Goal: Share content: Share content

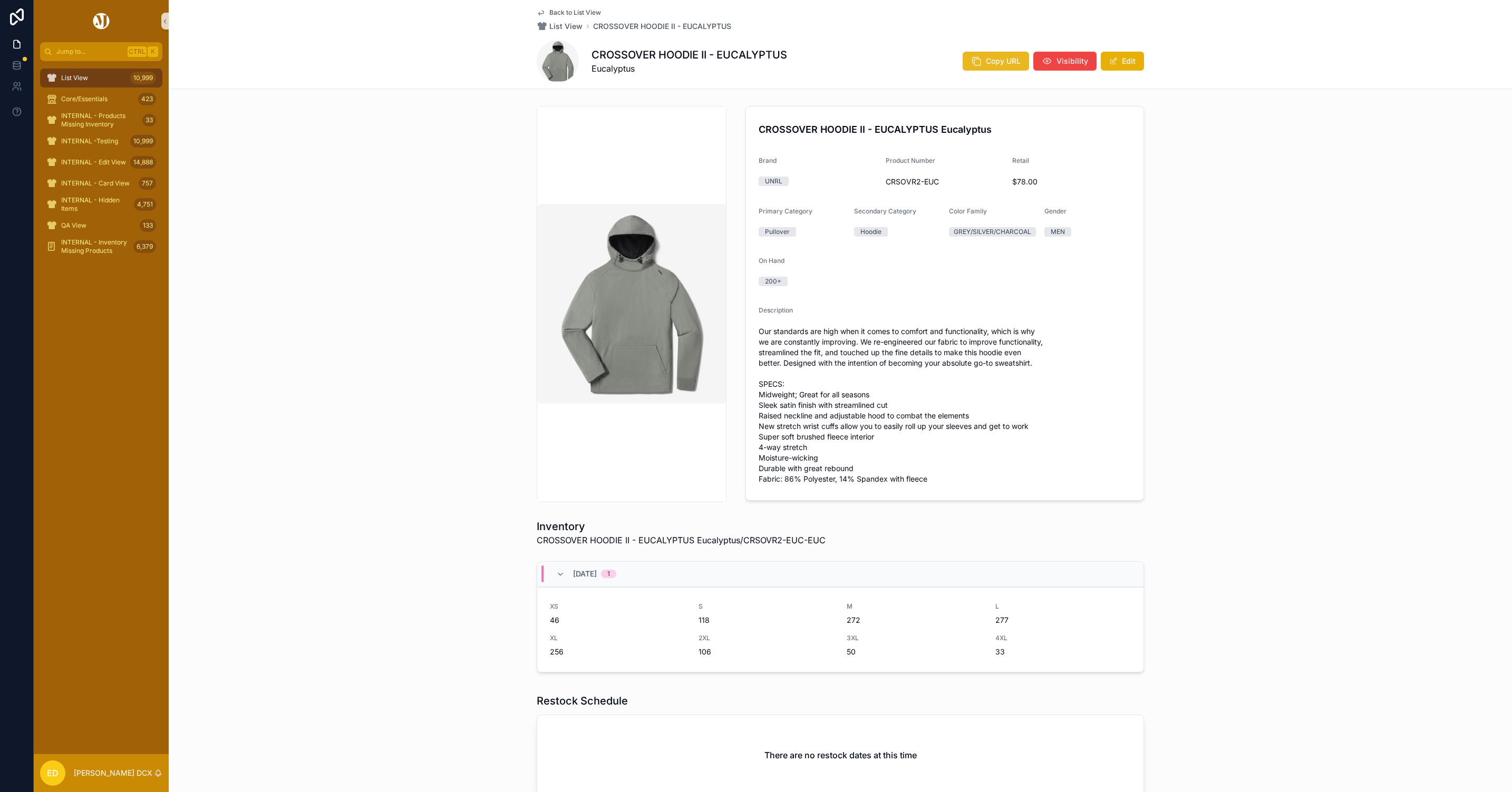
click at [986, 56] on span "Copy URL" at bounding box center [1003, 61] width 34 height 11
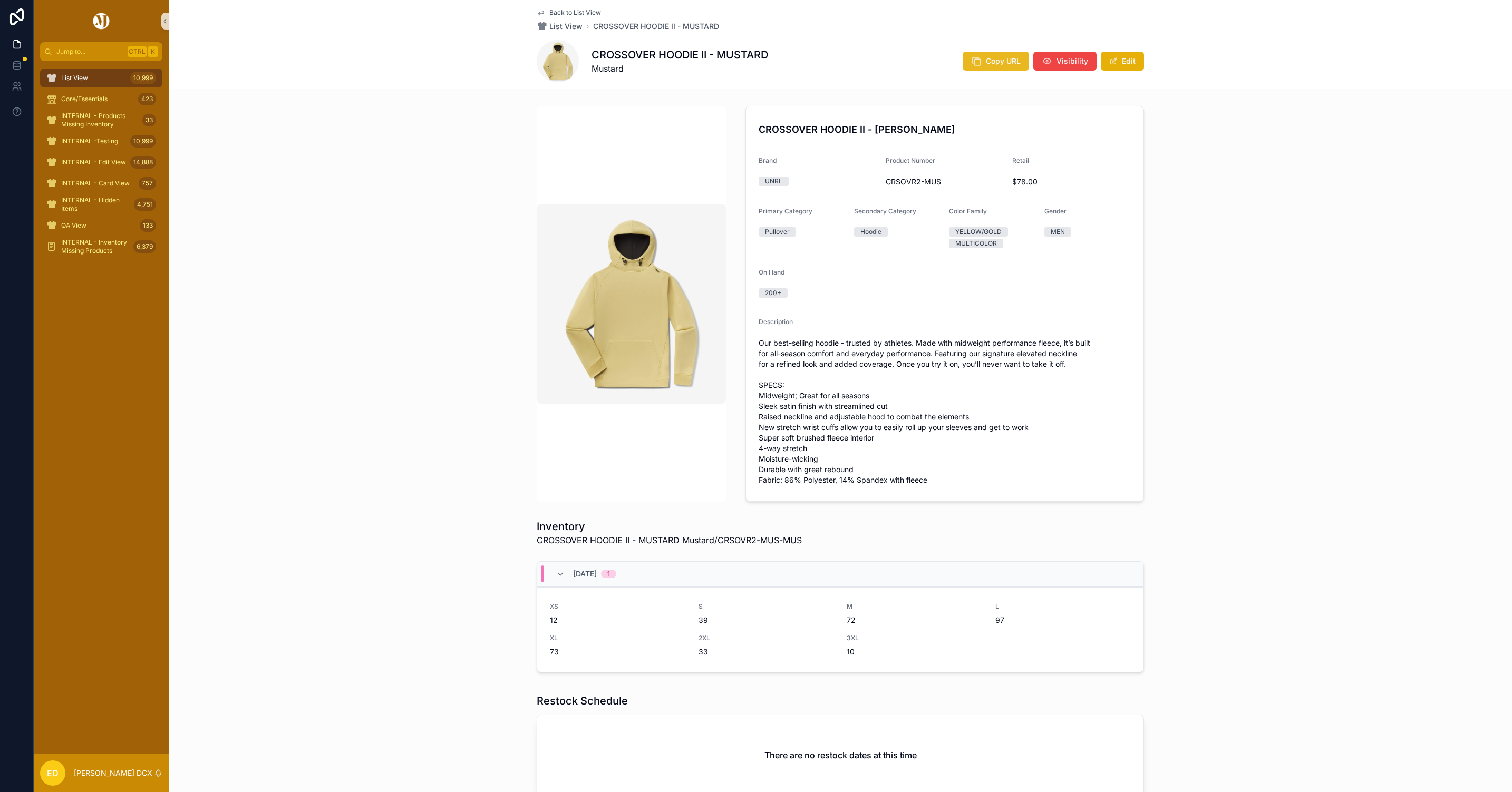
click at [985, 67] on button "Copy URL" at bounding box center [995, 61] width 67 height 19
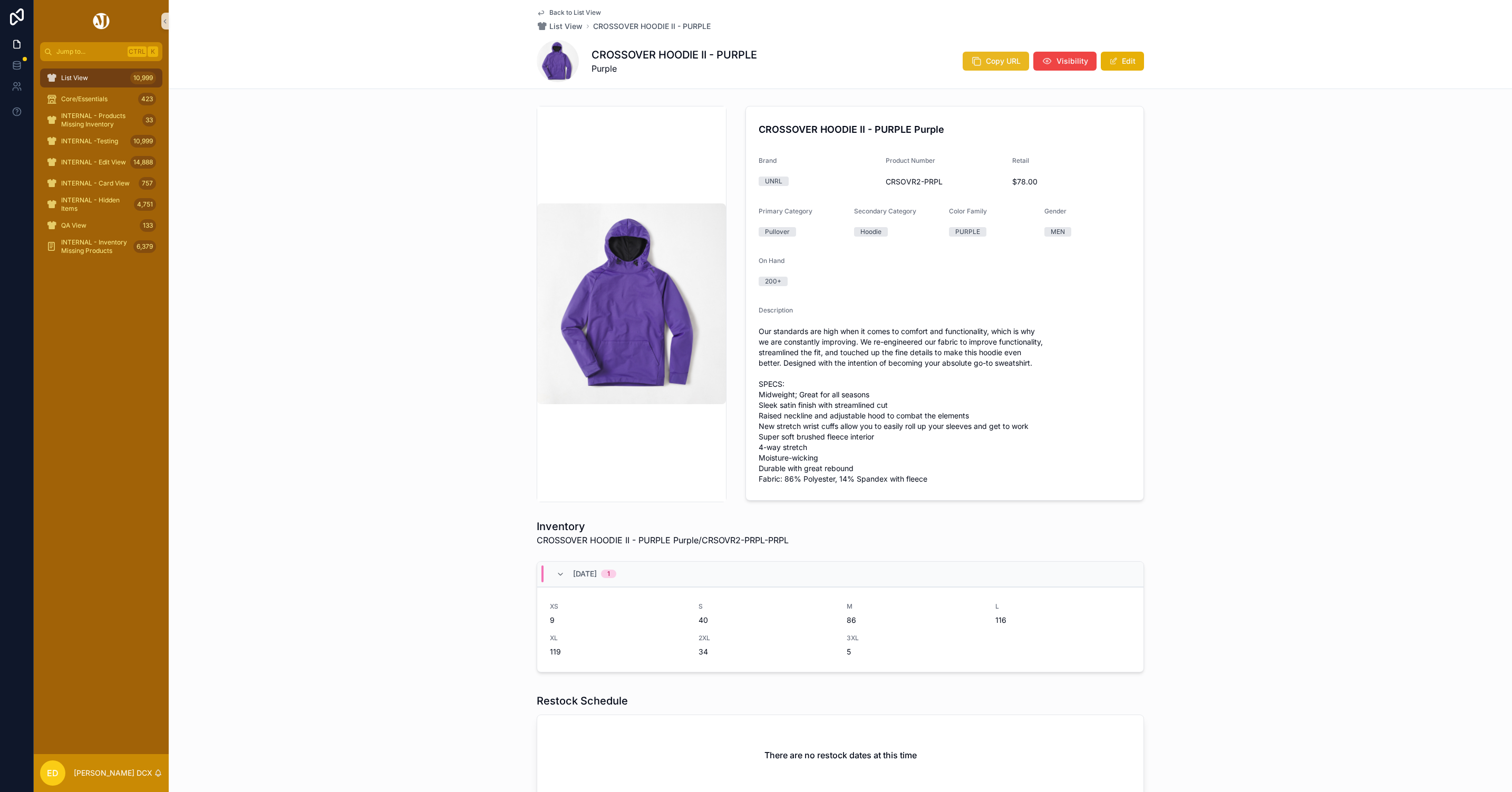
click at [995, 56] on span "Copy URL" at bounding box center [1003, 61] width 34 height 11
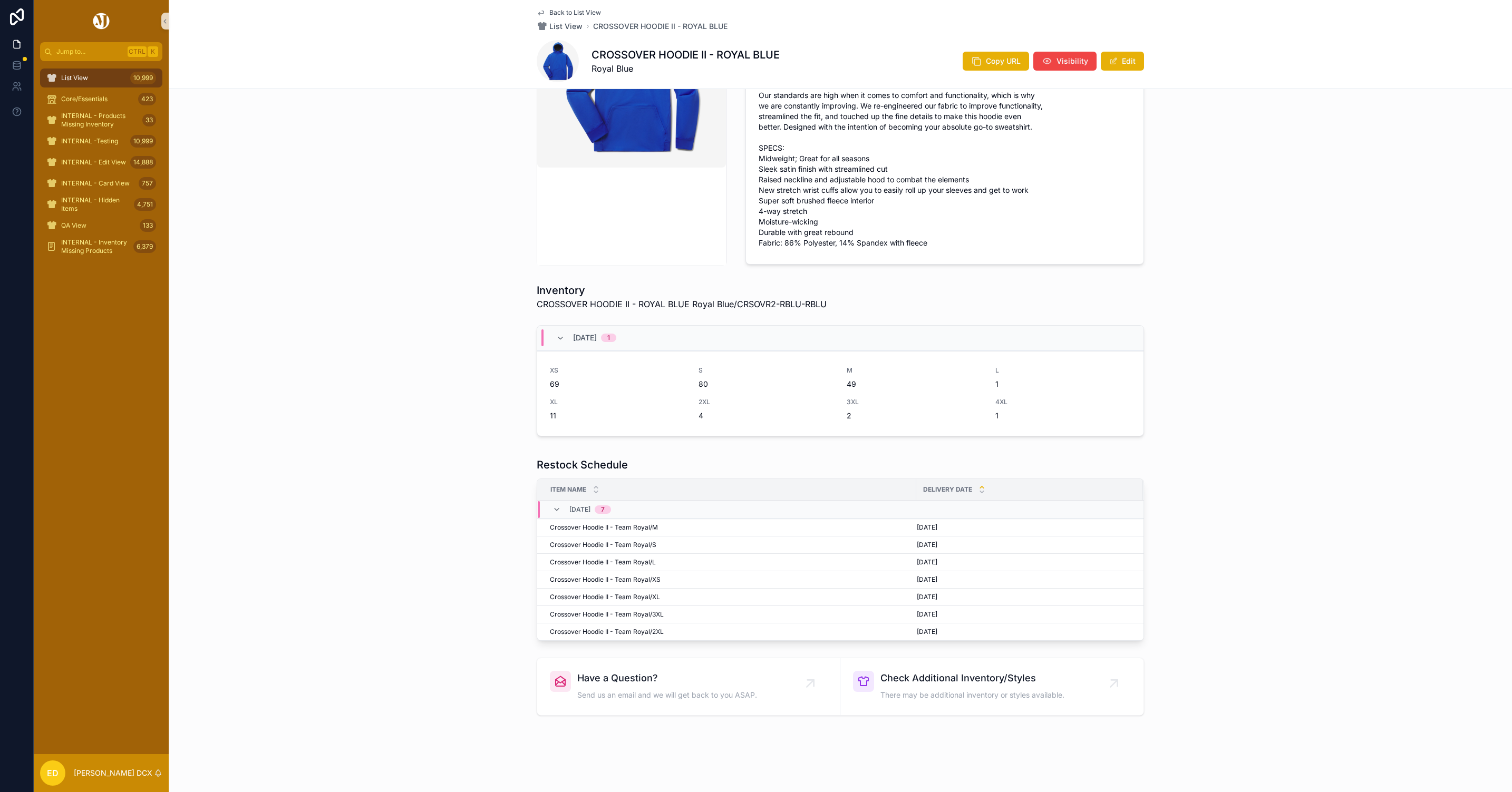
scroll to position [237, 0]
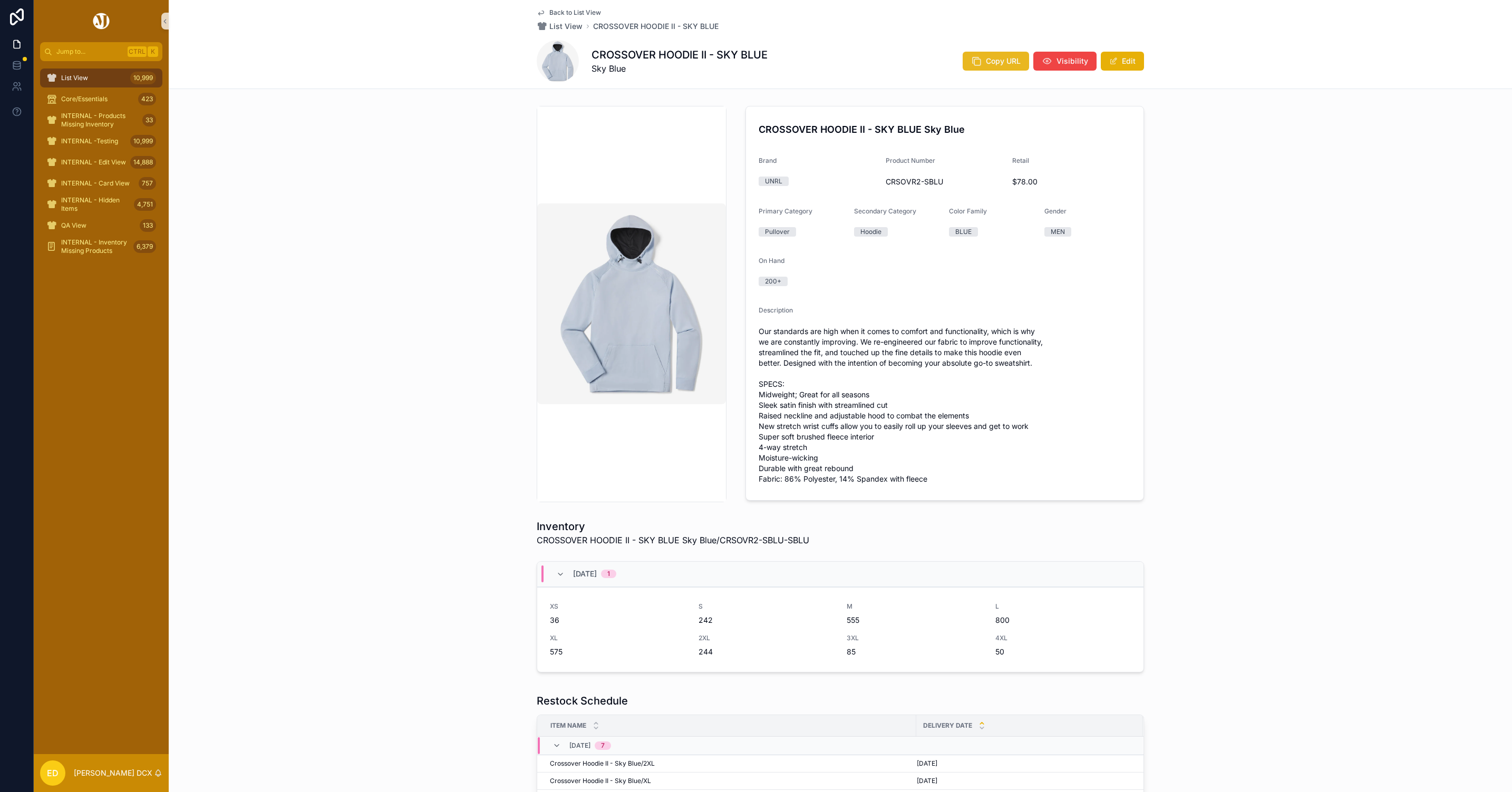
click at [976, 60] on icon "scrollable content" at bounding box center [976, 61] width 11 height 11
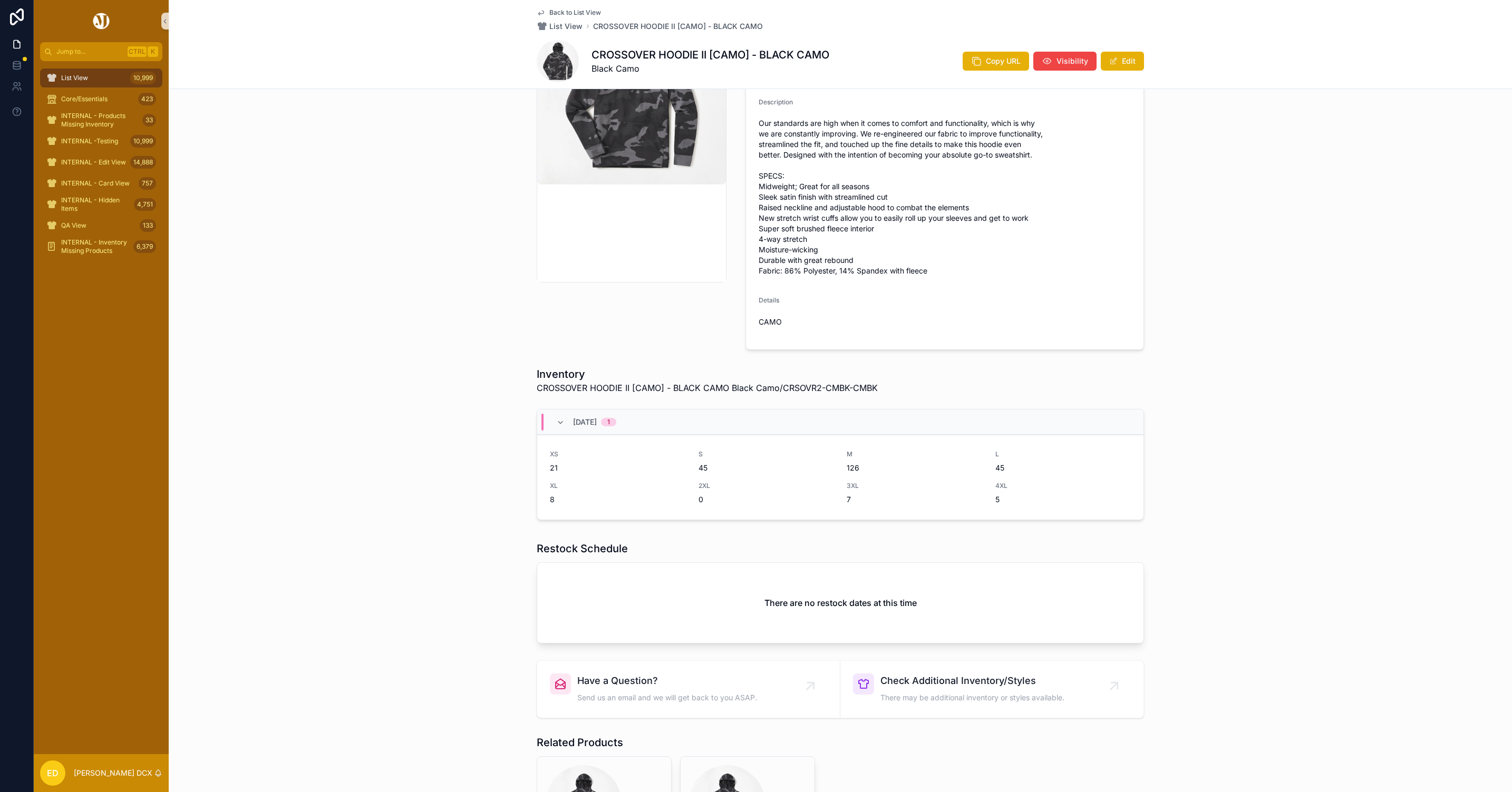
scroll to position [79, 0]
